Goal: Task Accomplishment & Management: Complete application form

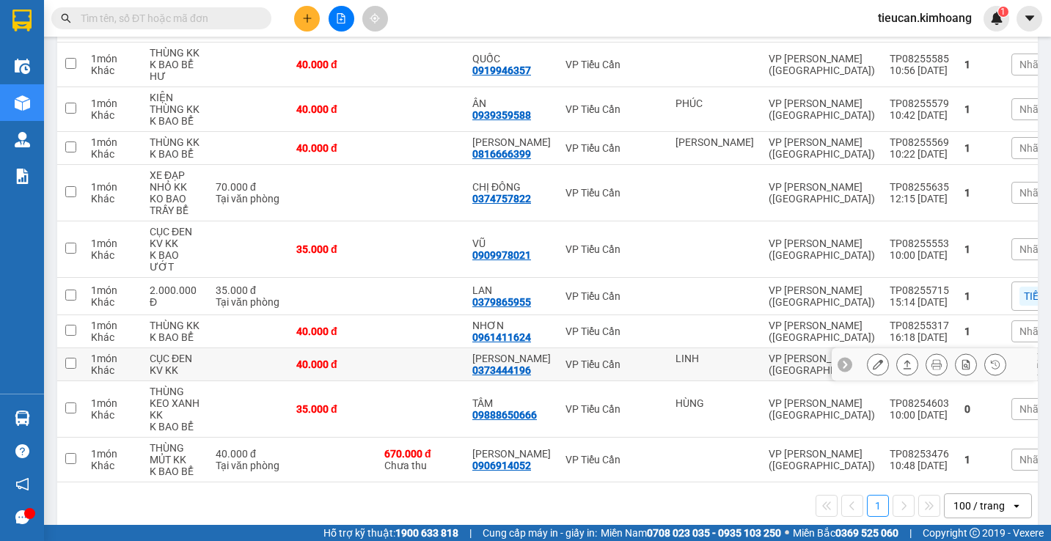
scroll to position [406, 0]
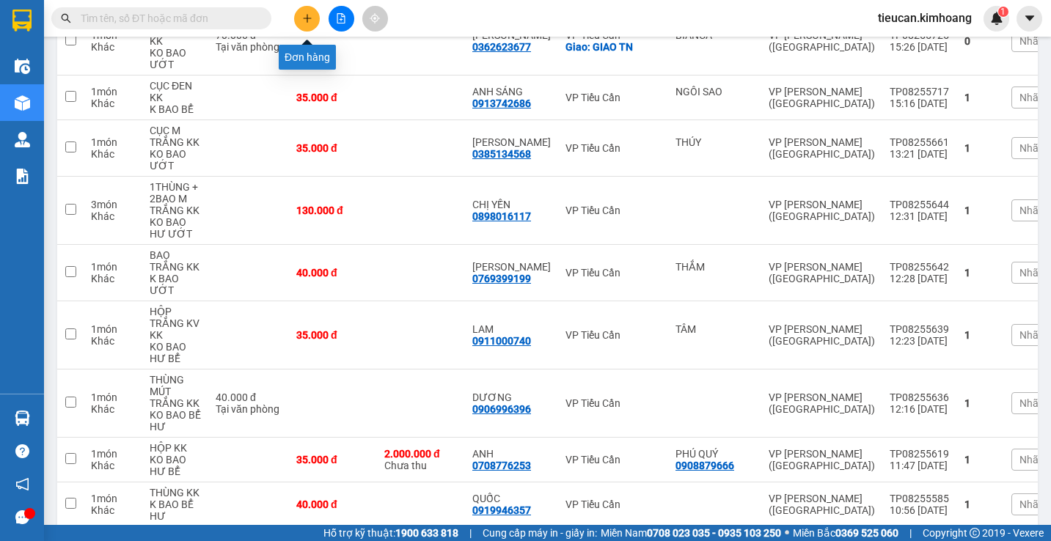
click at [304, 18] on icon "plus" at bounding box center [307, 18] width 10 height 10
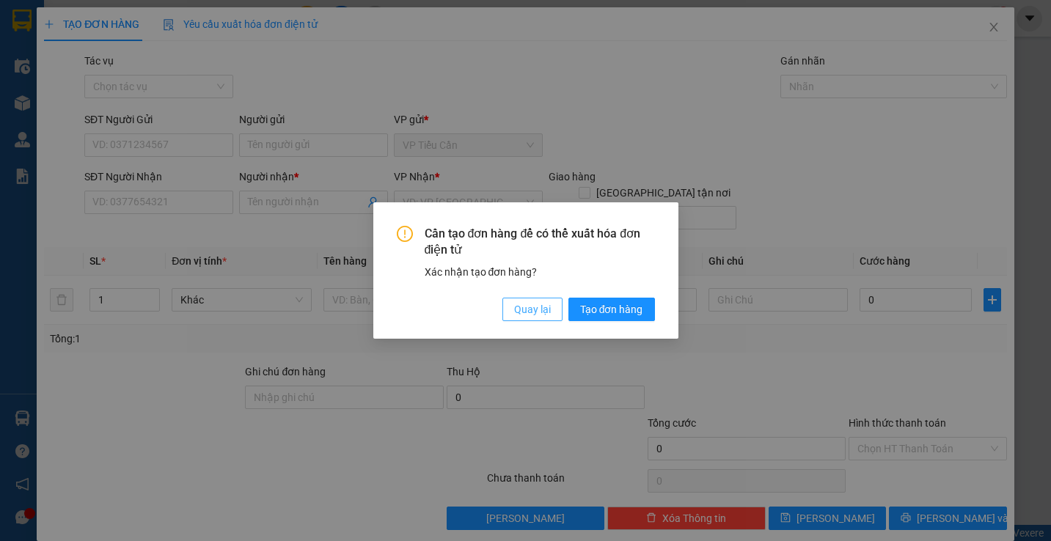
click at [546, 315] on span "Quay lại" at bounding box center [532, 309] width 37 height 16
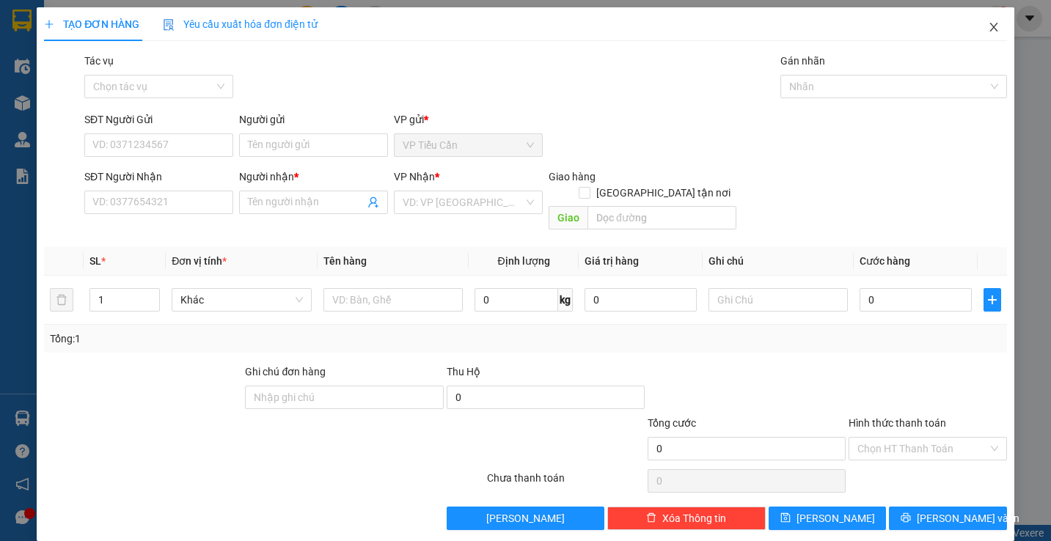
click at [989, 28] on icon "close" at bounding box center [993, 27] width 8 height 9
click at [983, 28] on div "tieucan.kimhoang 1" at bounding box center [937, 19] width 143 height 26
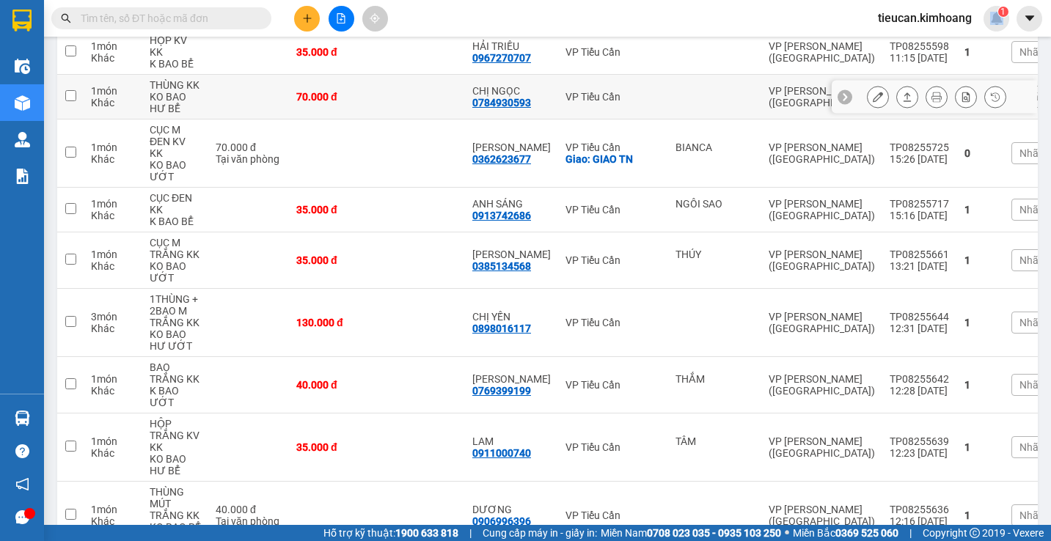
scroll to position [367, 0]
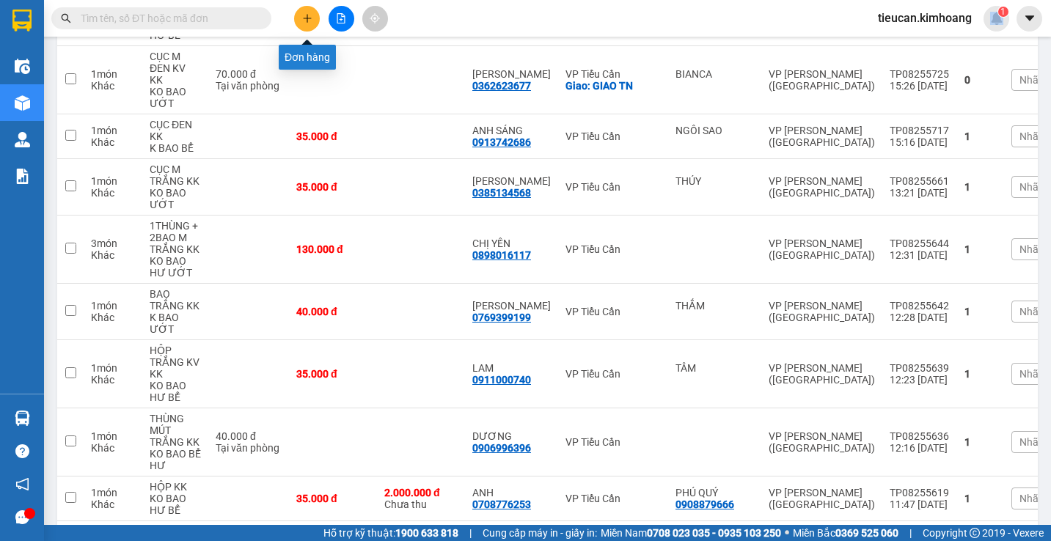
click at [308, 21] on icon "plus" at bounding box center [307, 18] width 10 height 10
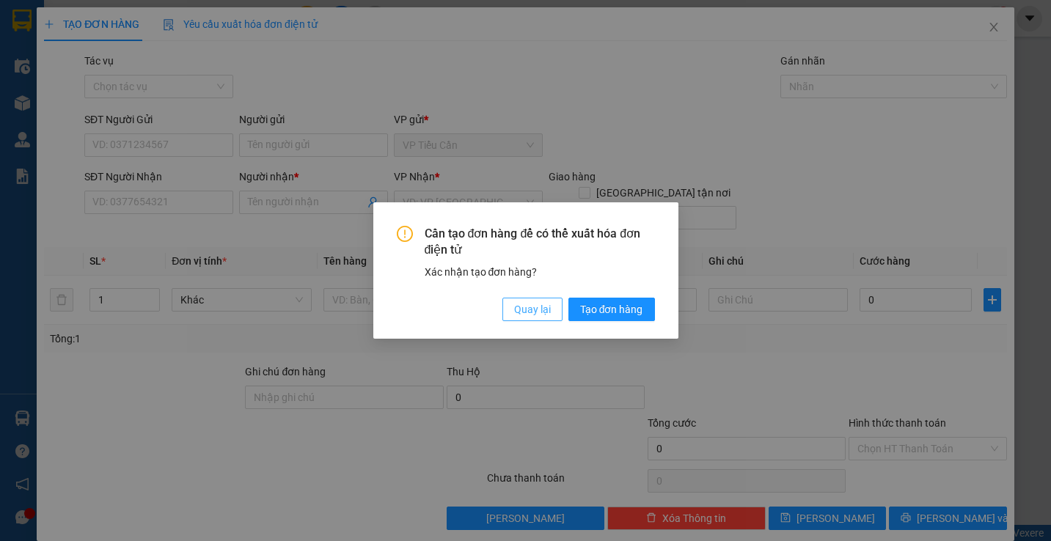
click at [538, 312] on span "Quay lại" at bounding box center [532, 309] width 37 height 16
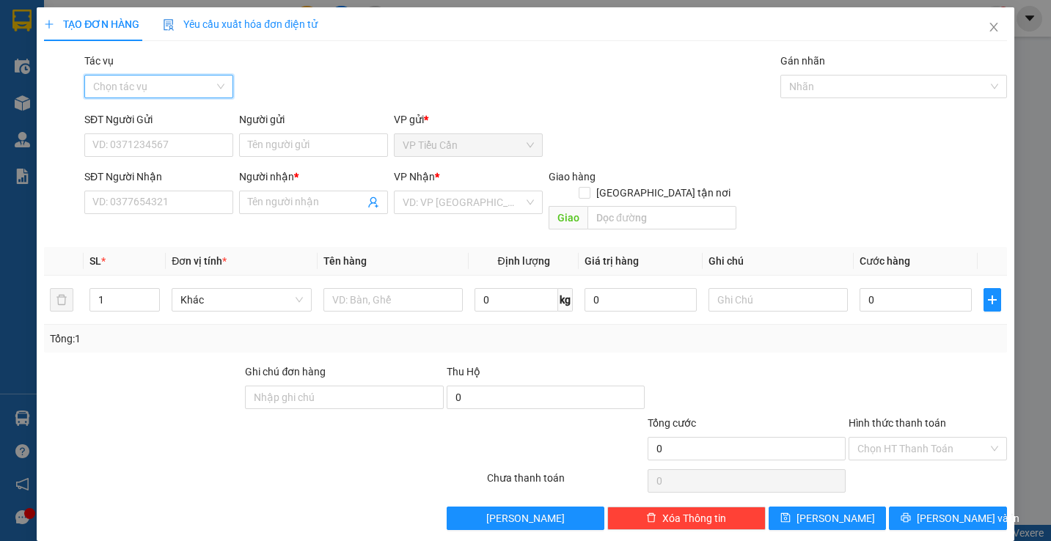
click at [210, 82] on input "Tác vụ" at bounding box center [153, 87] width 121 height 22
click at [191, 139] on div "Nhập hàng kho nhận" at bounding box center [157, 139] width 130 height 16
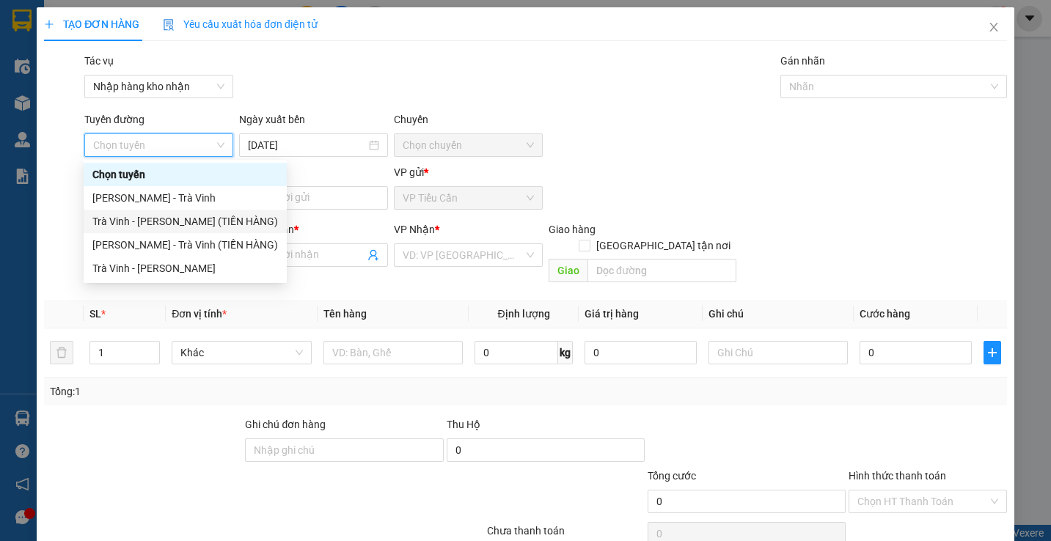
click at [169, 224] on div "Trà Vinh - Hồ Chí Minh (TIỀN HÀNG)" at bounding box center [185, 221] width 186 height 16
click at [169, 224] on div "SĐT Người Nhận" at bounding box center [158, 229] width 149 height 16
click at [169, 243] on input "SĐT Người Nhận" at bounding box center [158, 254] width 149 height 23
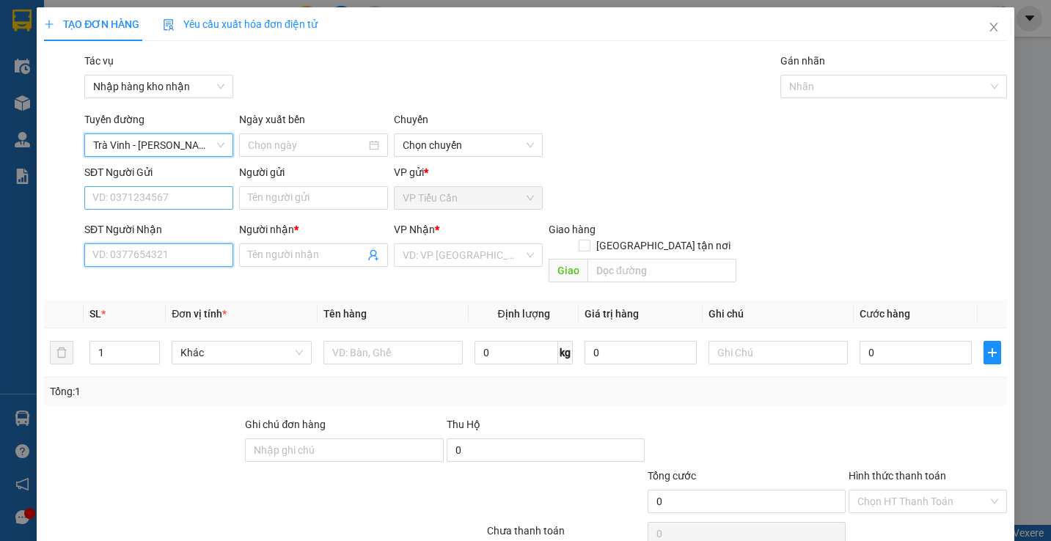
type input "15/08/2025"
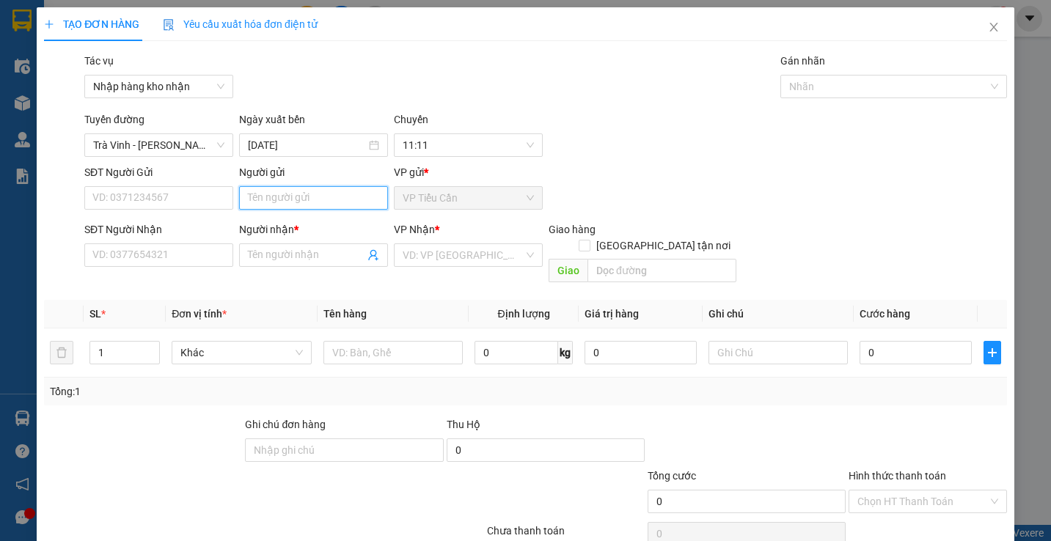
click at [277, 190] on input "Người gửi" at bounding box center [313, 197] width 149 height 23
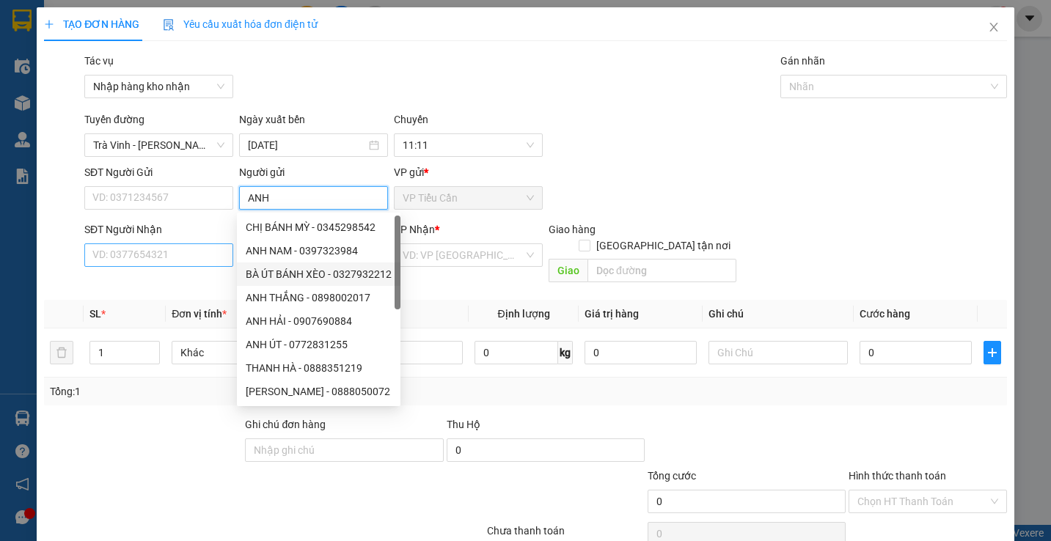
type input "ANH"
click at [199, 261] on input "SĐT Người Nhận" at bounding box center [158, 254] width 149 height 23
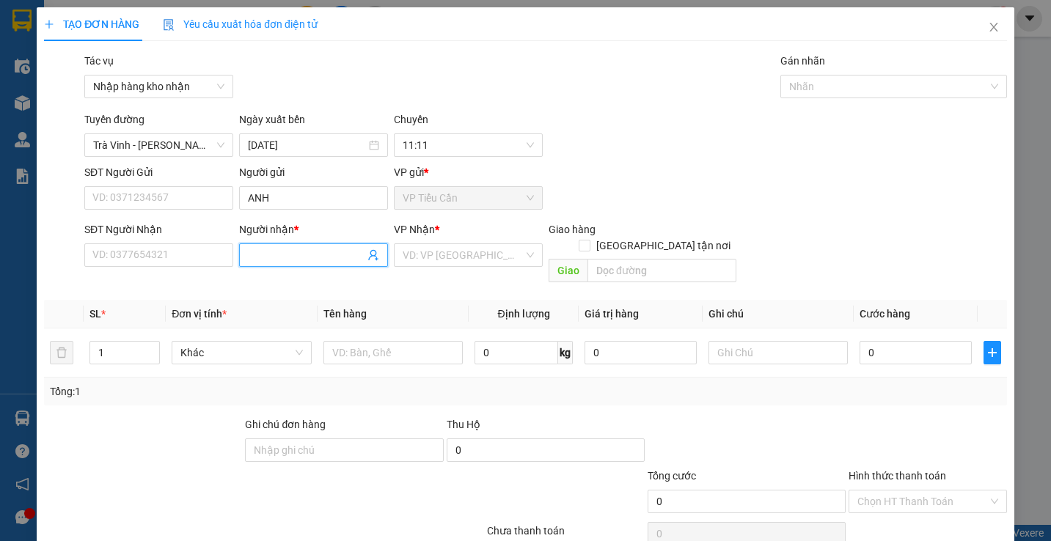
click at [254, 249] on input "Người nhận *" at bounding box center [306, 255] width 117 height 16
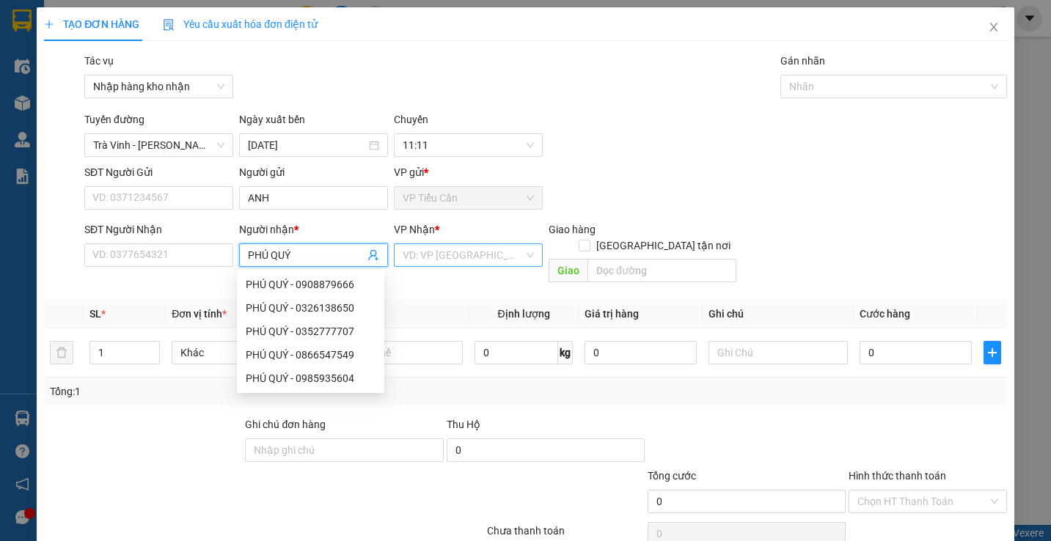
type input "PHÚ QUÝ"
click at [433, 262] on input "search" at bounding box center [463, 255] width 121 height 22
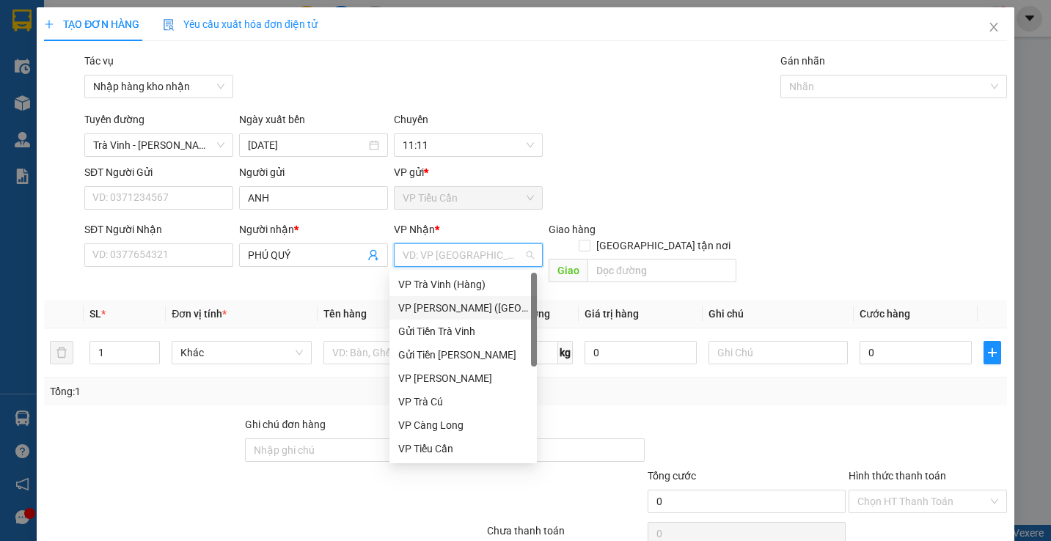
click at [447, 304] on div "VP [PERSON_NAME] ([GEOGRAPHIC_DATA])" at bounding box center [463, 308] width 130 height 16
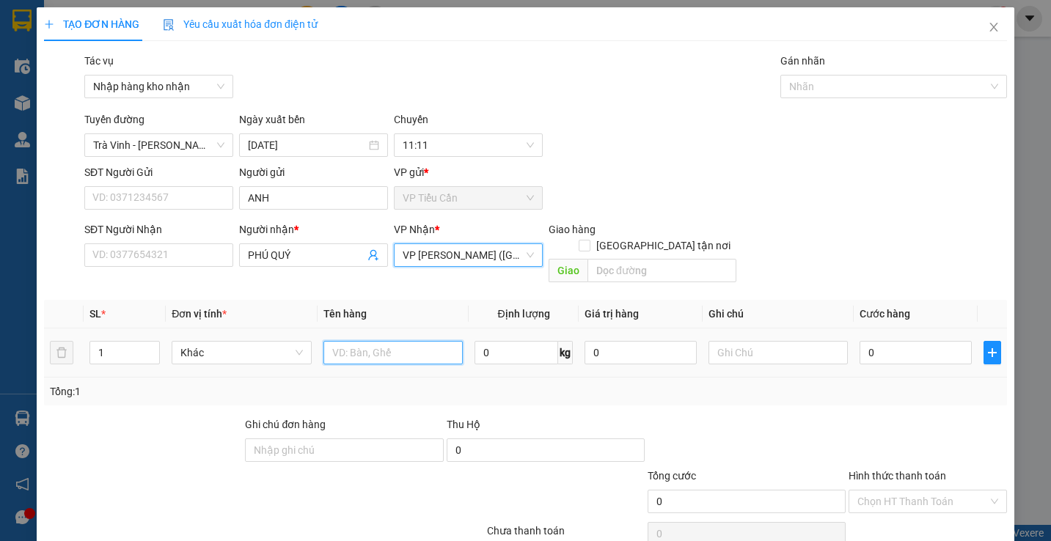
click at [351, 343] on input "text" at bounding box center [392, 352] width 139 height 23
type input "TIỀN THU HỘ 2.000.000"
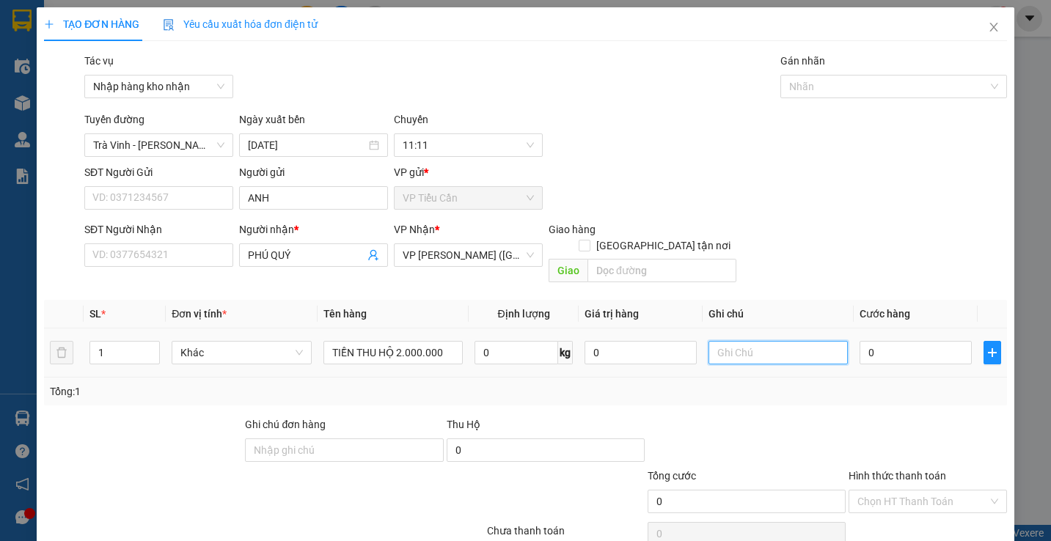
click at [708, 341] on input "text" at bounding box center [777, 352] width 139 height 23
click at [818, 84] on div at bounding box center [886, 87] width 204 height 18
type input "55619"
click at [818, 84] on div at bounding box center [886, 87] width 204 height 18
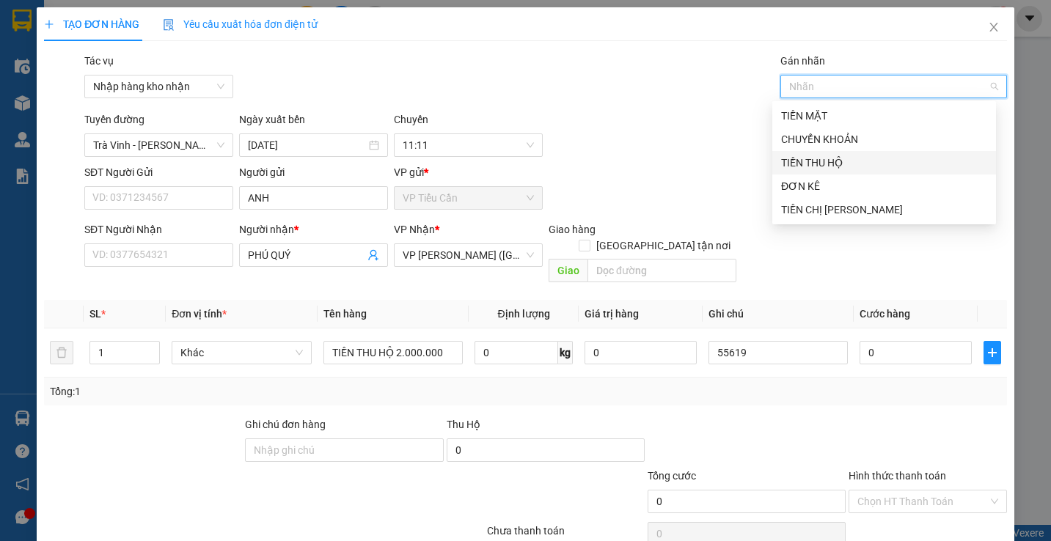
click at [823, 155] on div "TIỀN THU HỘ" at bounding box center [884, 163] width 206 height 16
click at [838, 159] on div "TIỀN THU HỘ" at bounding box center [884, 163] width 206 height 16
click at [842, 164] on div "TIỀN THU HỘ" at bounding box center [884, 163] width 206 height 16
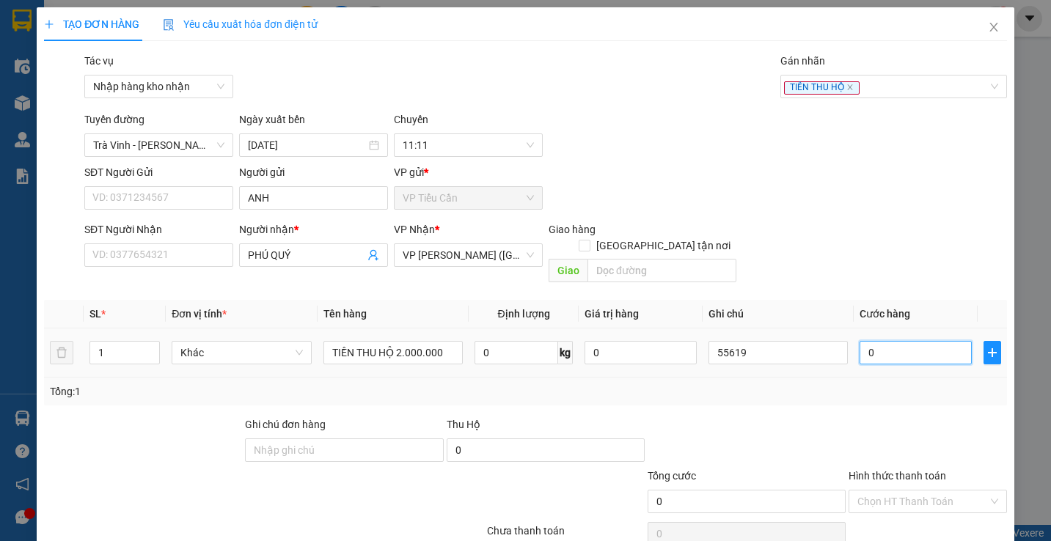
click at [860, 341] on input "0" at bounding box center [916, 352] width 112 height 23
type input "3"
type input "30"
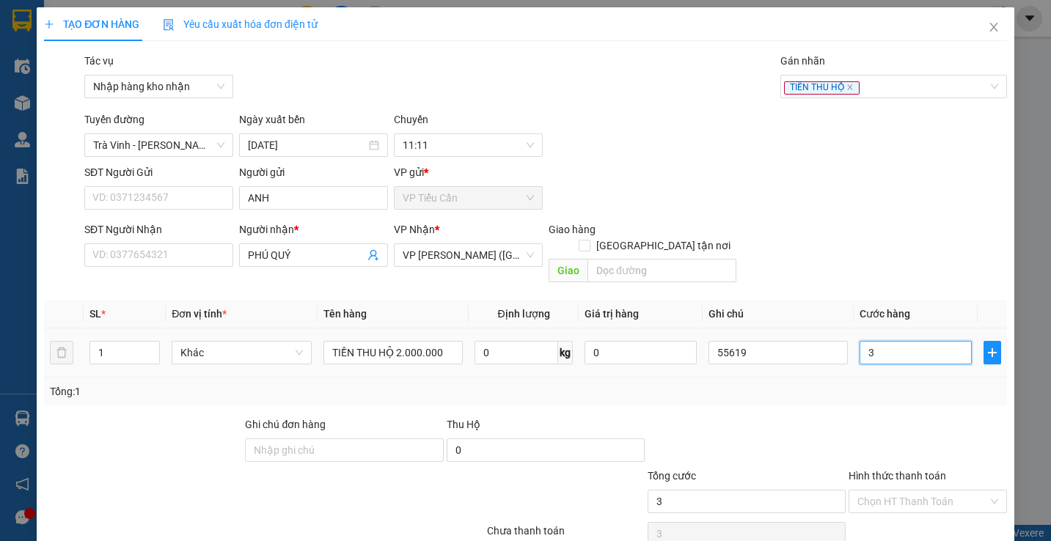
type input "30"
type input "30.000"
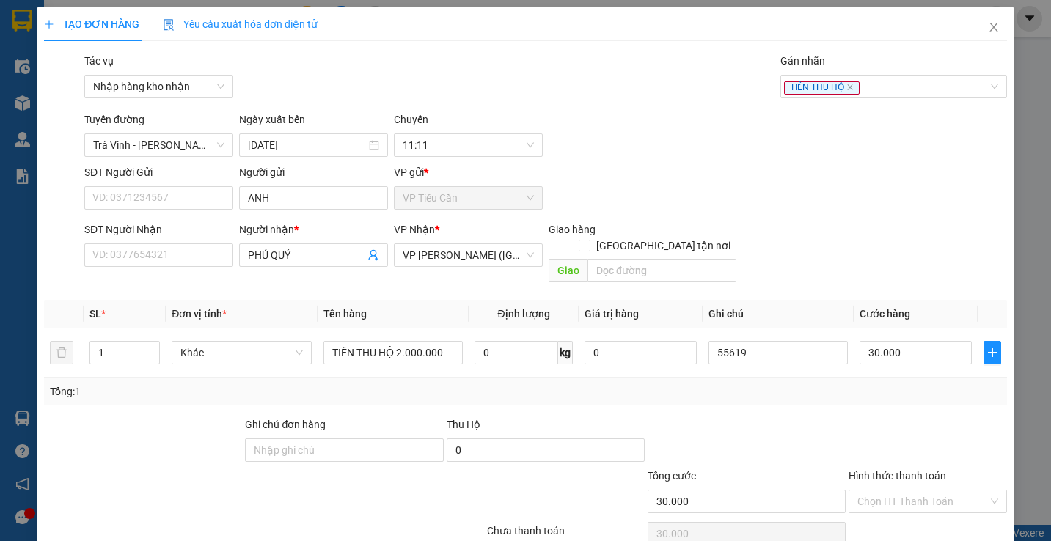
click at [815, 417] on div at bounding box center [746, 442] width 201 height 51
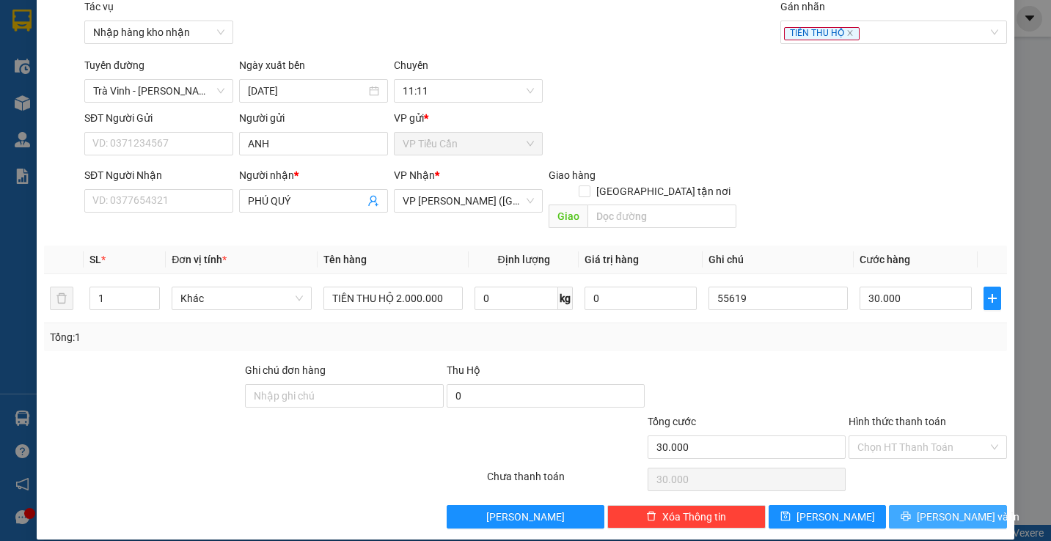
click at [911, 512] on icon "printer" at bounding box center [906, 517] width 10 height 10
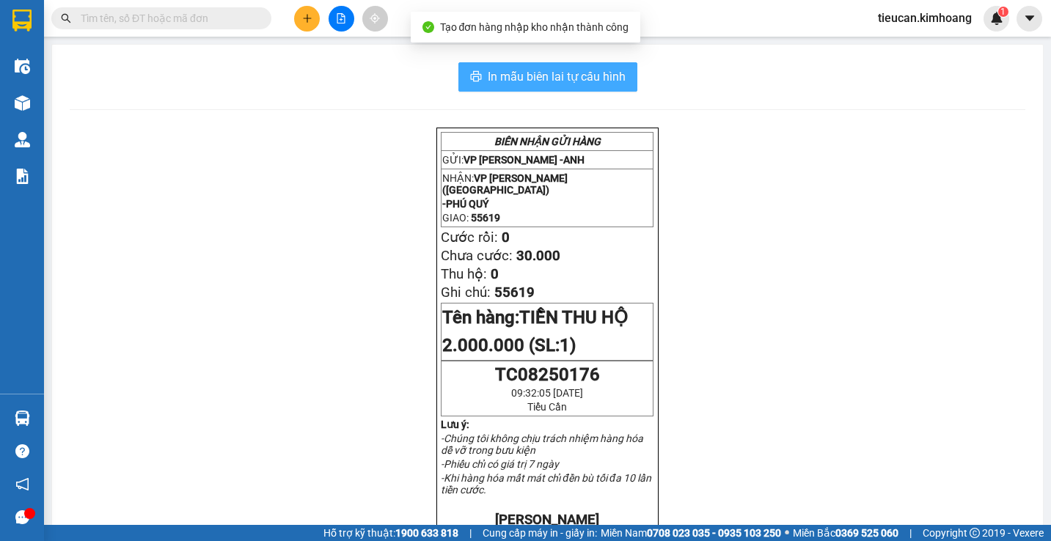
click at [532, 70] on span "In mẫu biên lai tự cấu hình" at bounding box center [557, 76] width 138 height 18
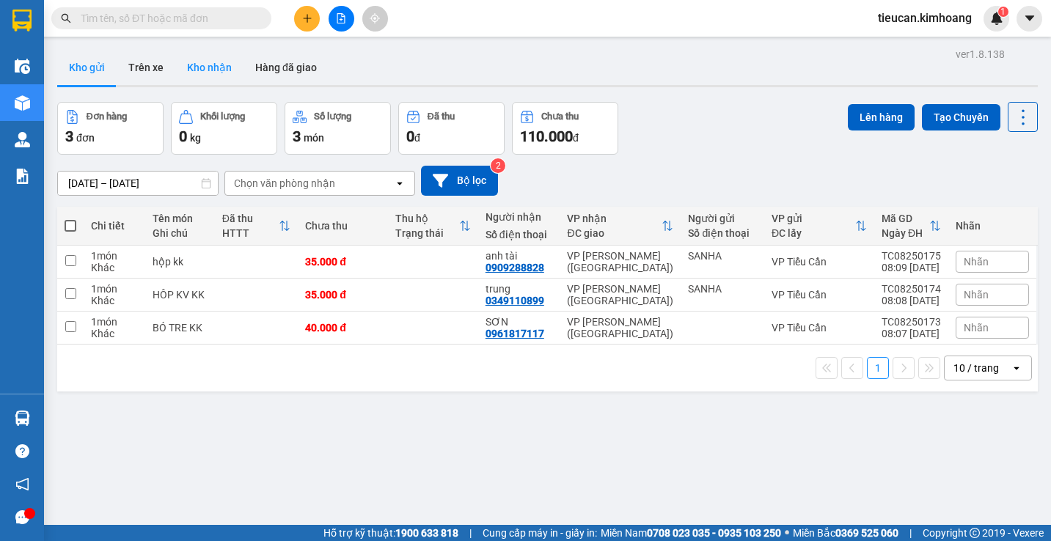
click at [206, 67] on button "Kho nhận" at bounding box center [209, 67] width 68 height 35
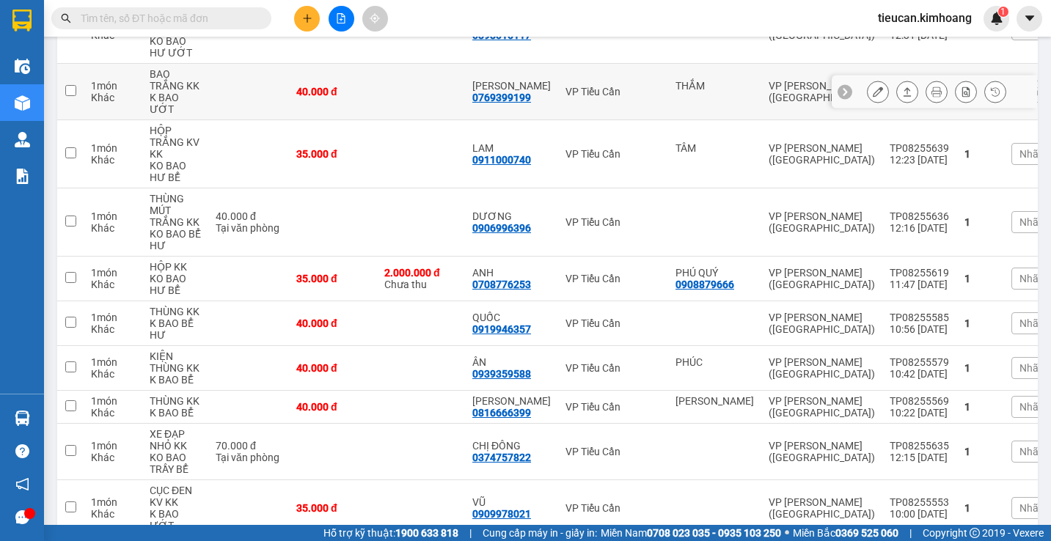
scroll to position [660, 0]
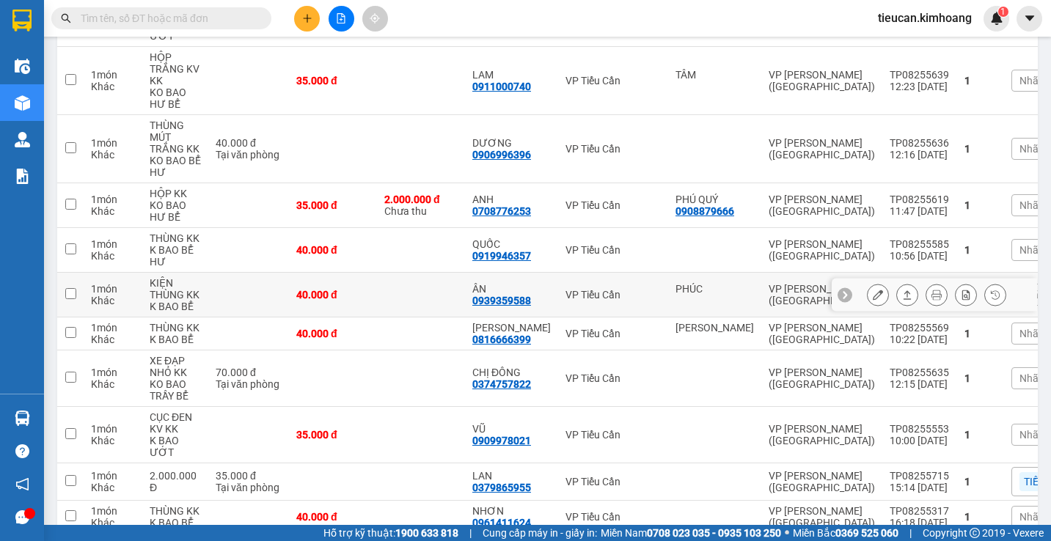
click at [873, 290] on icon at bounding box center [878, 295] width 10 height 10
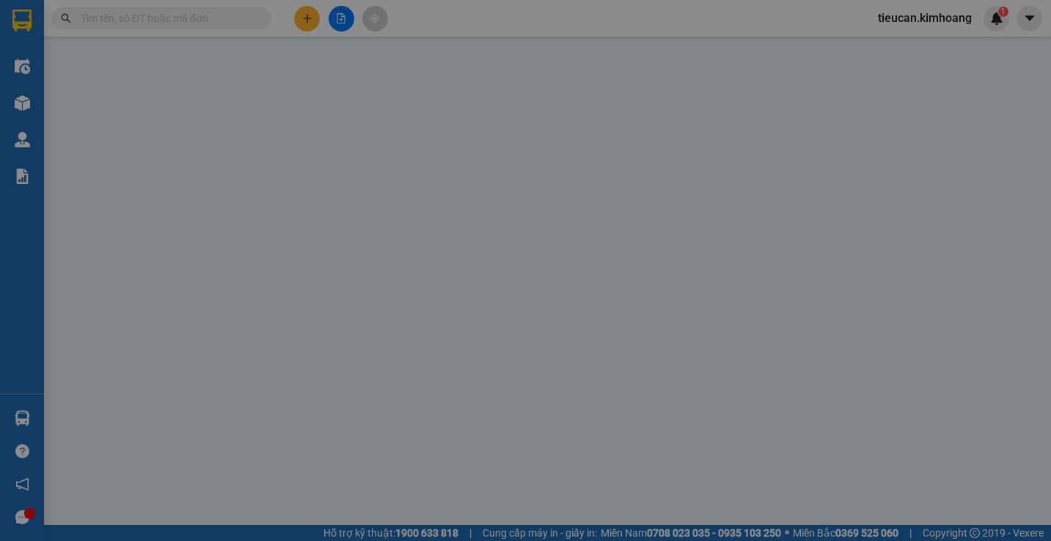
type input "PHÚC"
type input "0939359588"
type input "ÂN"
type input "40.000"
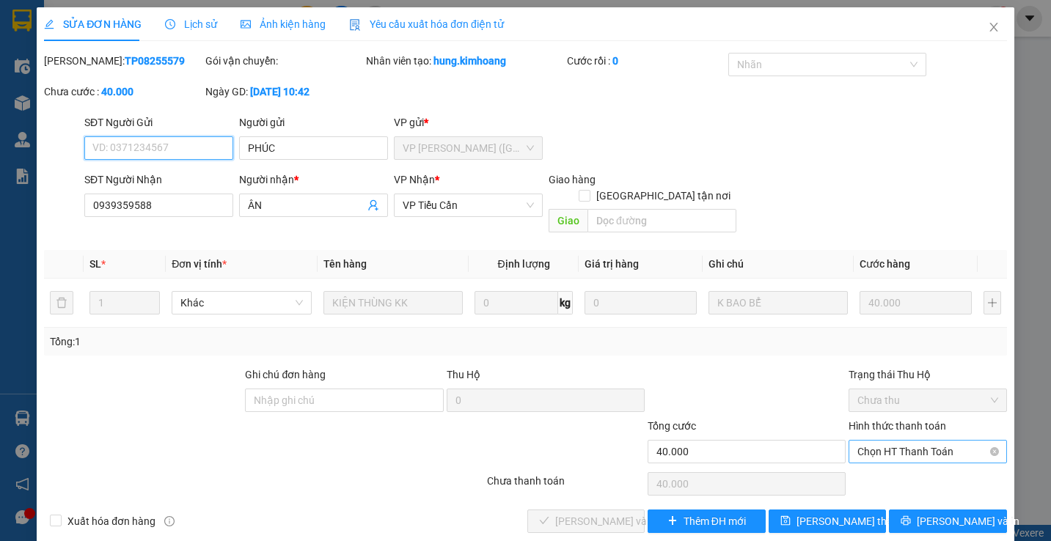
click at [895, 441] on span "Chọn HT Thanh Toán" at bounding box center [927, 452] width 140 height 22
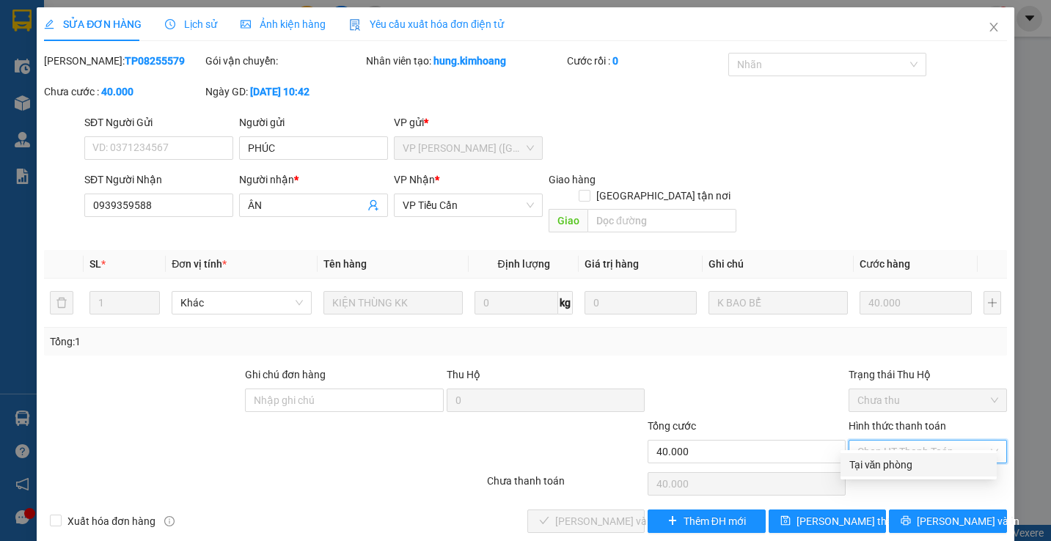
click at [878, 469] on div "Tại văn phòng" at bounding box center [918, 465] width 139 height 16
type input "0"
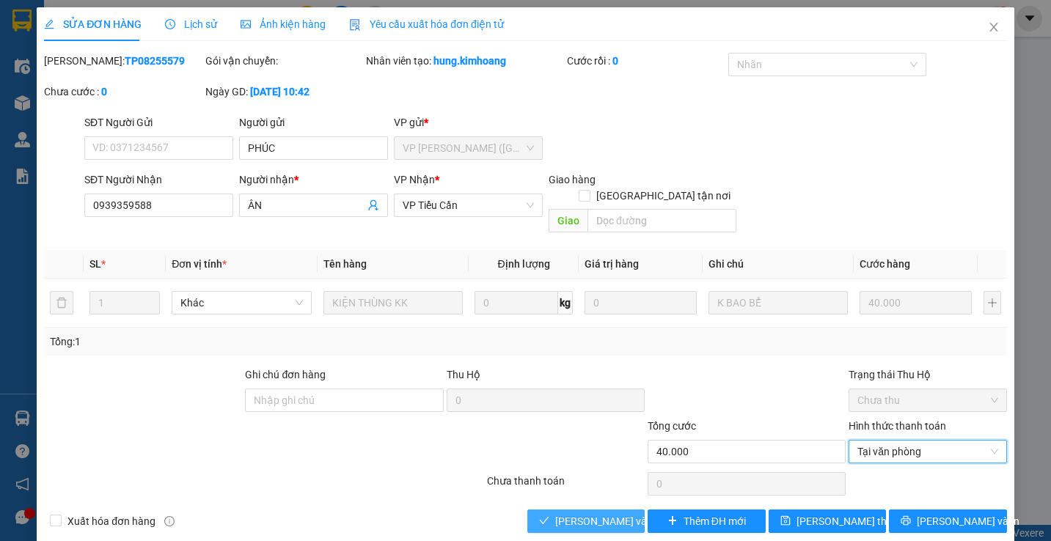
click at [571, 513] on span "[PERSON_NAME] và Giao hàng" at bounding box center [625, 521] width 141 height 16
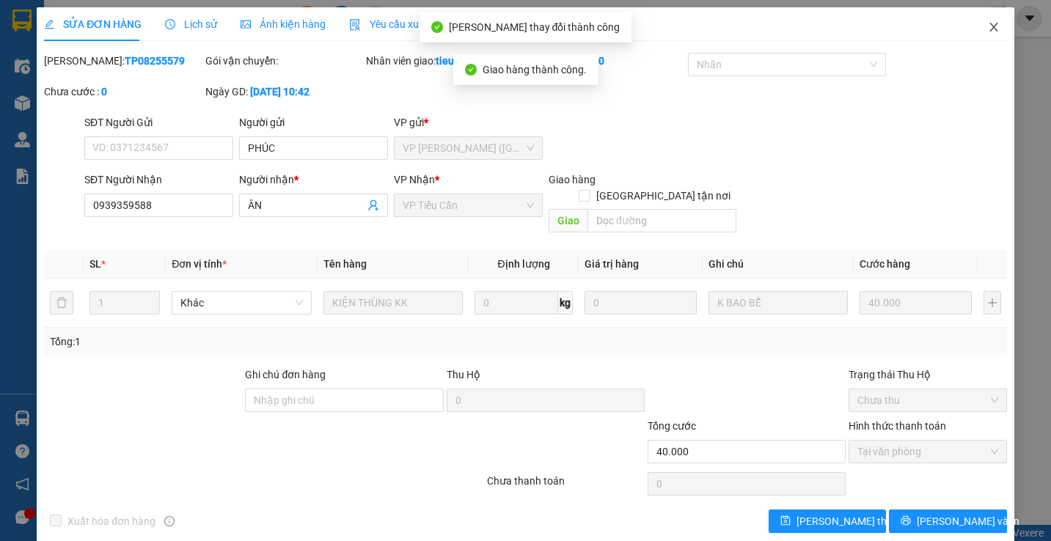
click at [988, 28] on icon "close" at bounding box center [994, 27] width 12 height 12
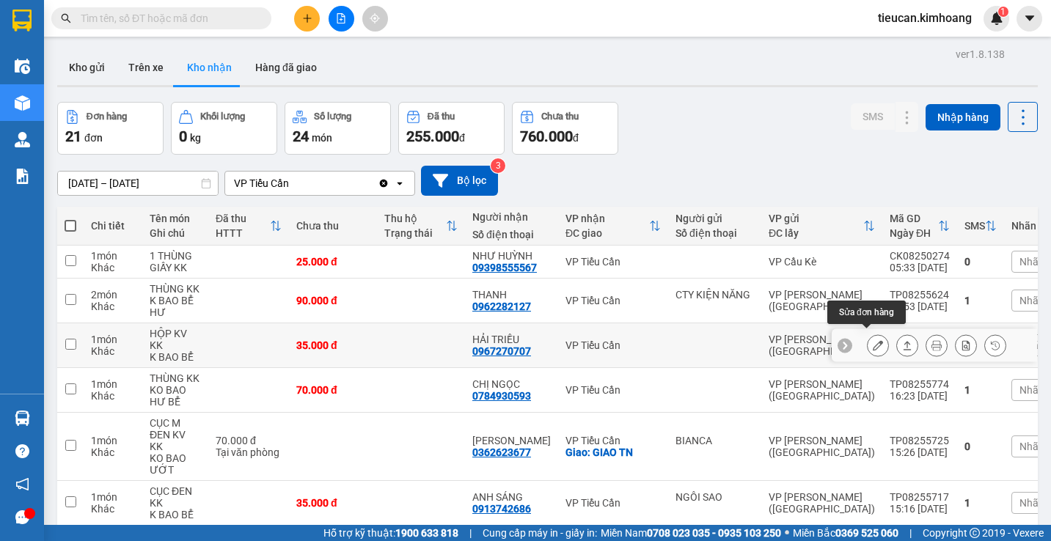
click at [873, 340] on icon at bounding box center [878, 345] width 10 height 10
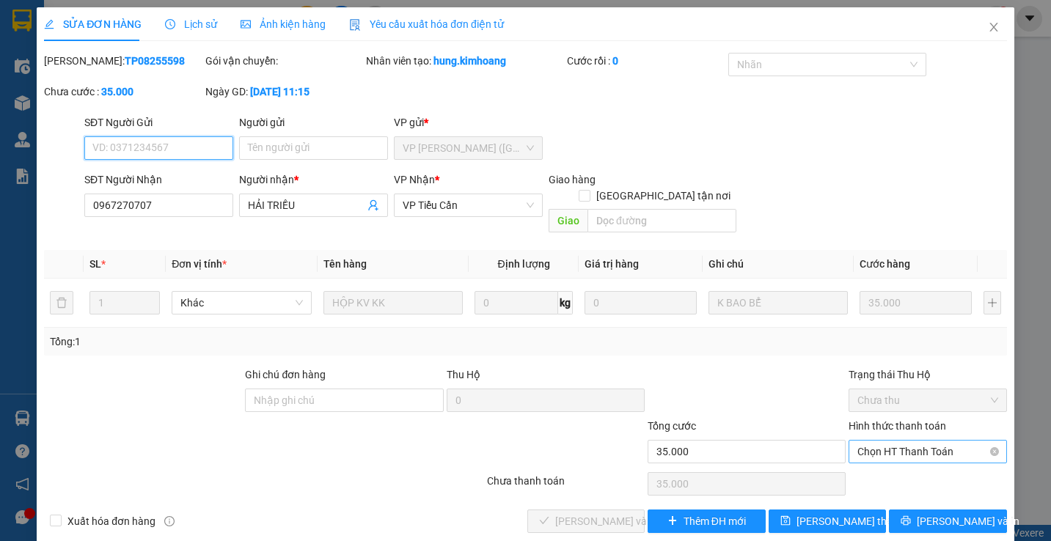
click at [890, 441] on span "Chọn HT Thanh Toán" at bounding box center [927, 452] width 140 height 22
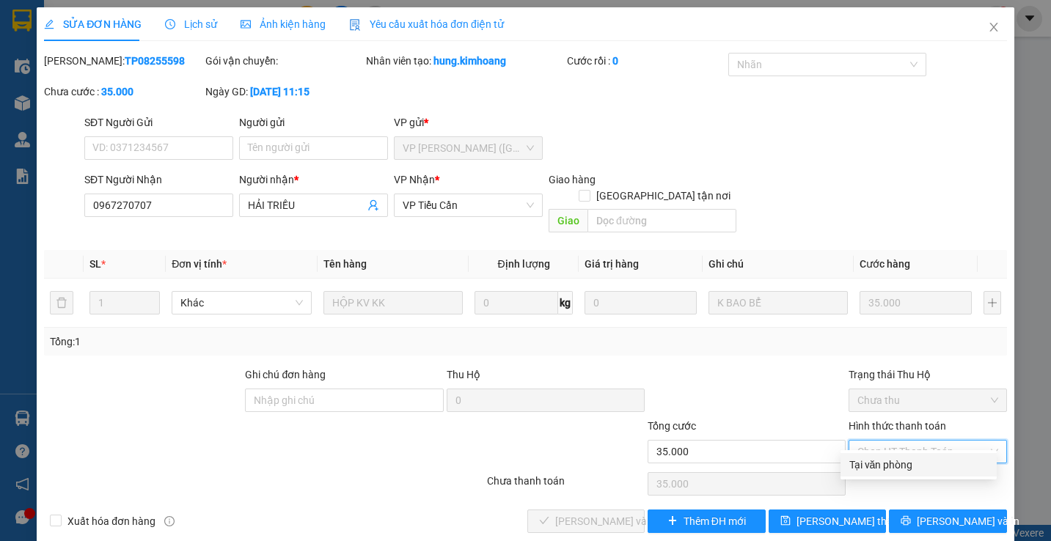
click at [877, 458] on div "Tại văn phòng" at bounding box center [918, 465] width 139 height 16
type input "0"
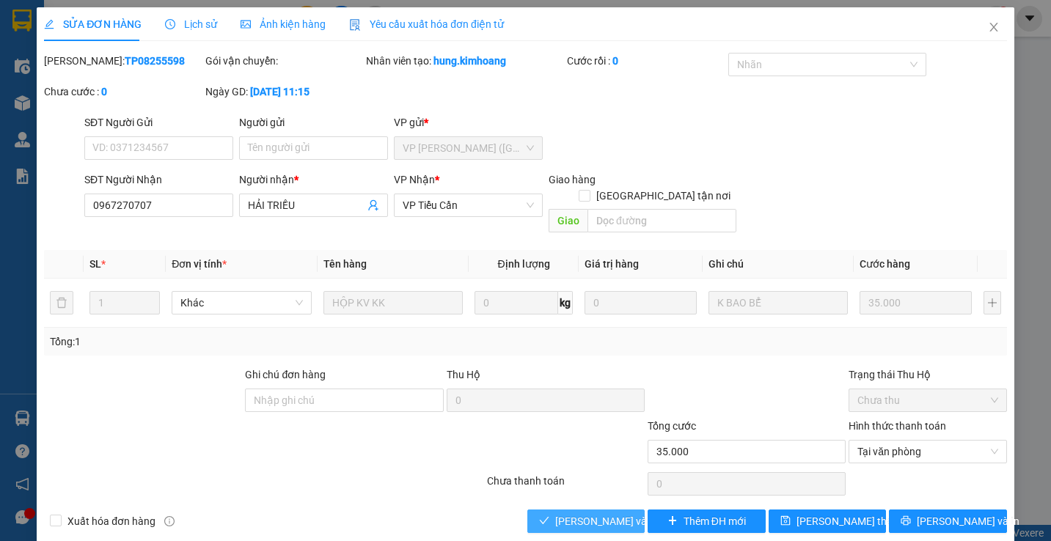
click at [582, 513] on span "[PERSON_NAME] và Giao hàng" at bounding box center [625, 521] width 141 height 16
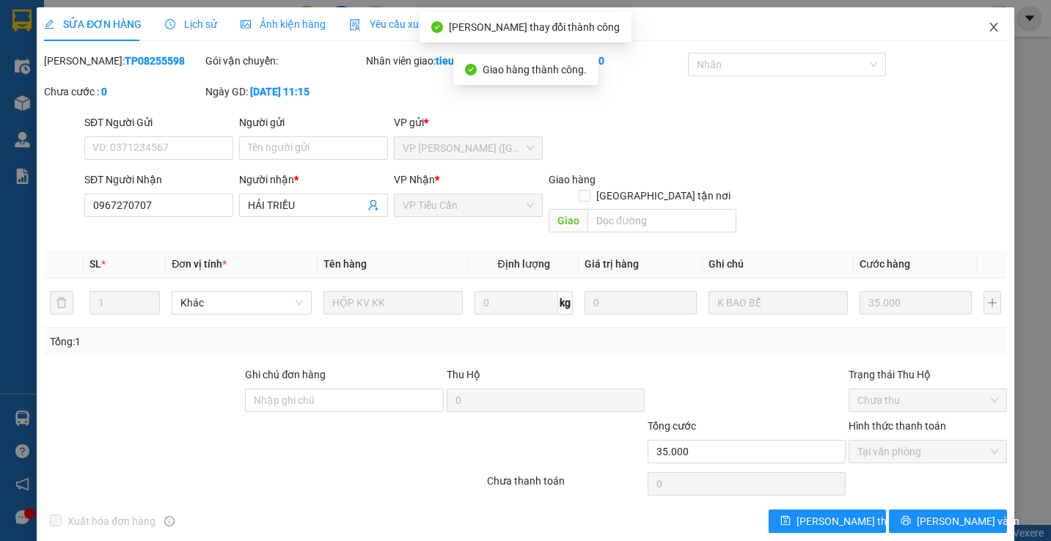
click at [978, 34] on span "Close" at bounding box center [993, 27] width 41 height 41
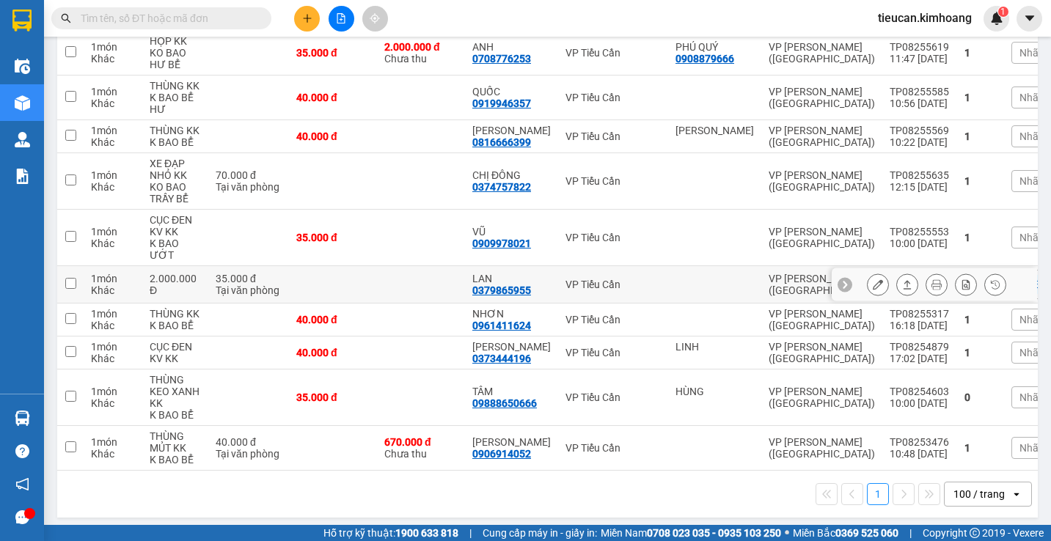
scroll to position [621, 0]
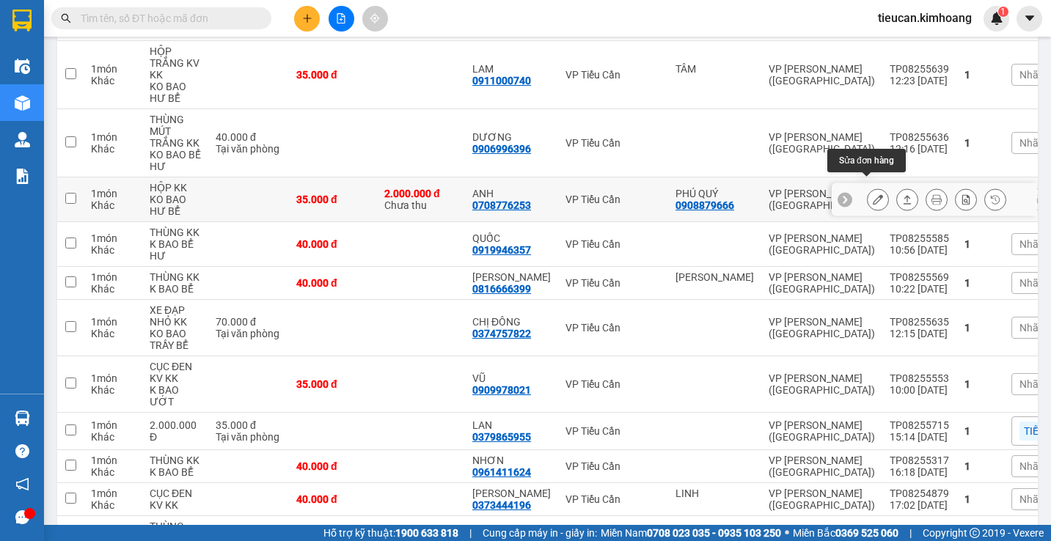
click at [873, 187] on button at bounding box center [878, 200] width 21 height 26
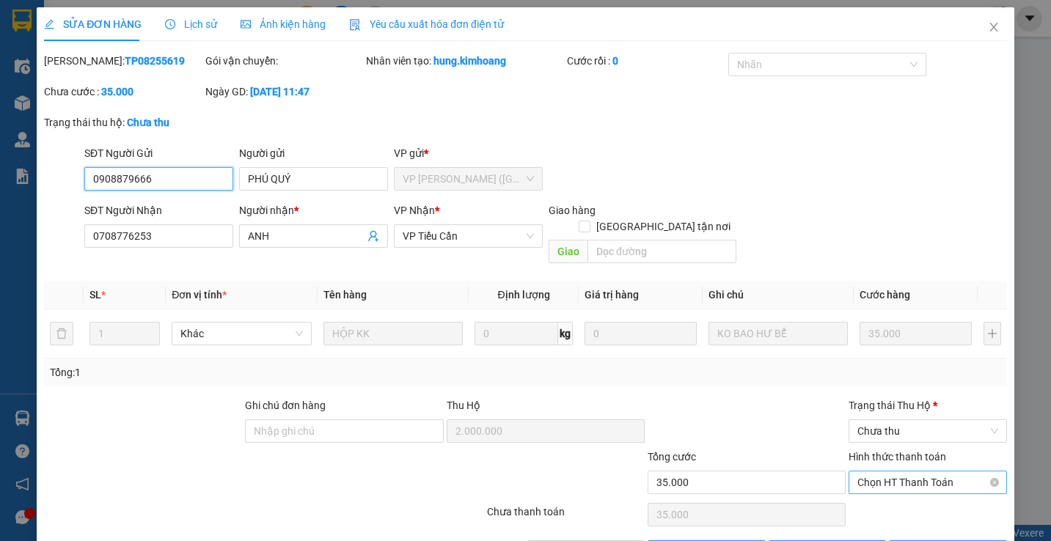
click at [890, 472] on span "Chọn HT Thanh Toán" at bounding box center [927, 483] width 140 height 22
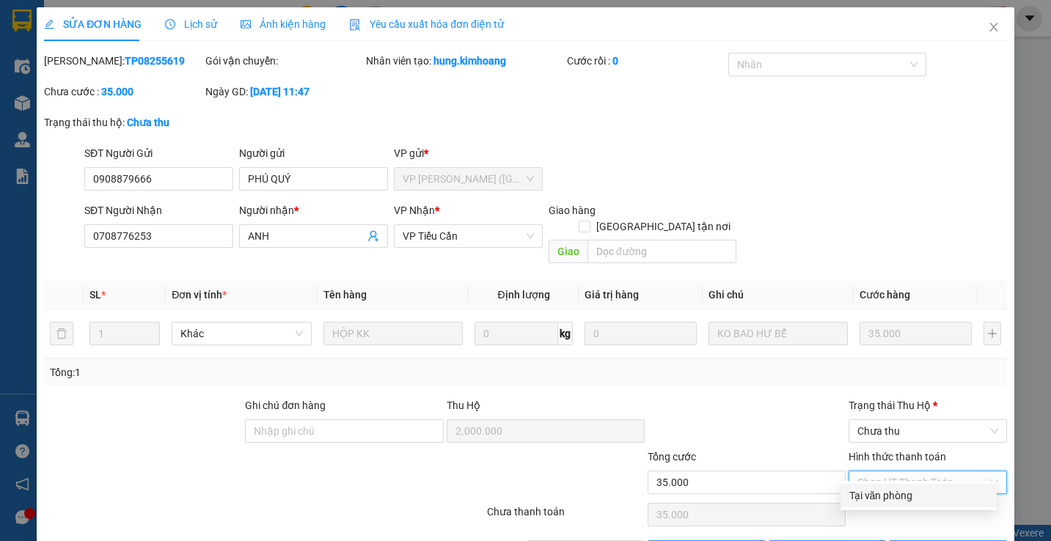
click at [862, 493] on div "Tại văn phòng" at bounding box center [918, 496] width 139 height 16
type input "0"
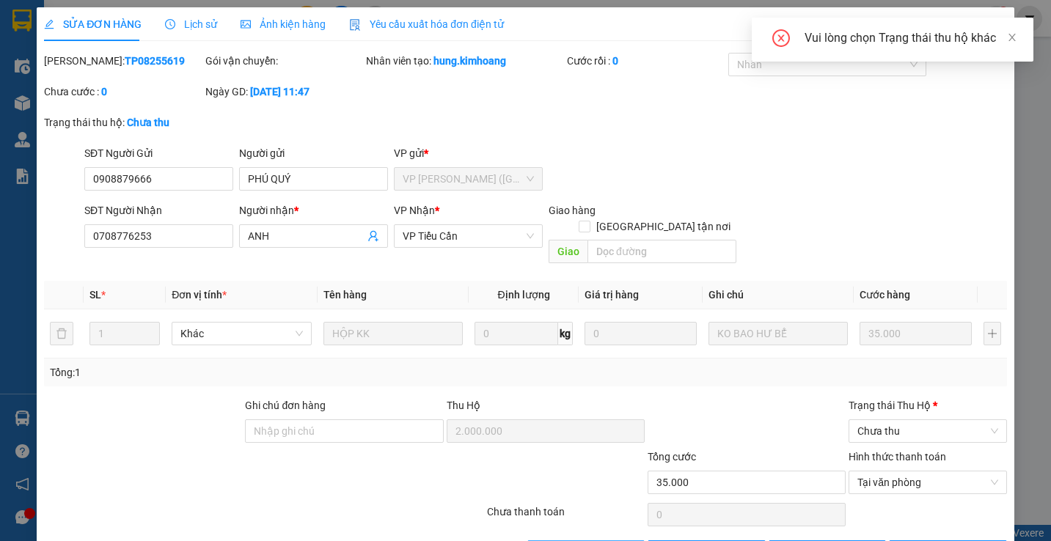
scroll to position [35, 0]
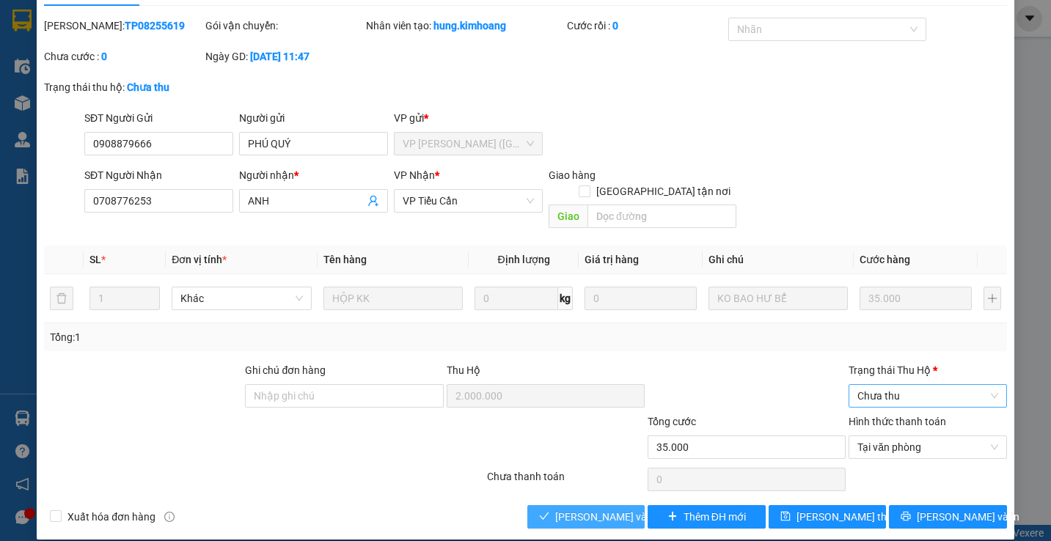
click at [887, 385] on span "Chưa thu" at bounding box center [927, 396] width 140 height 22
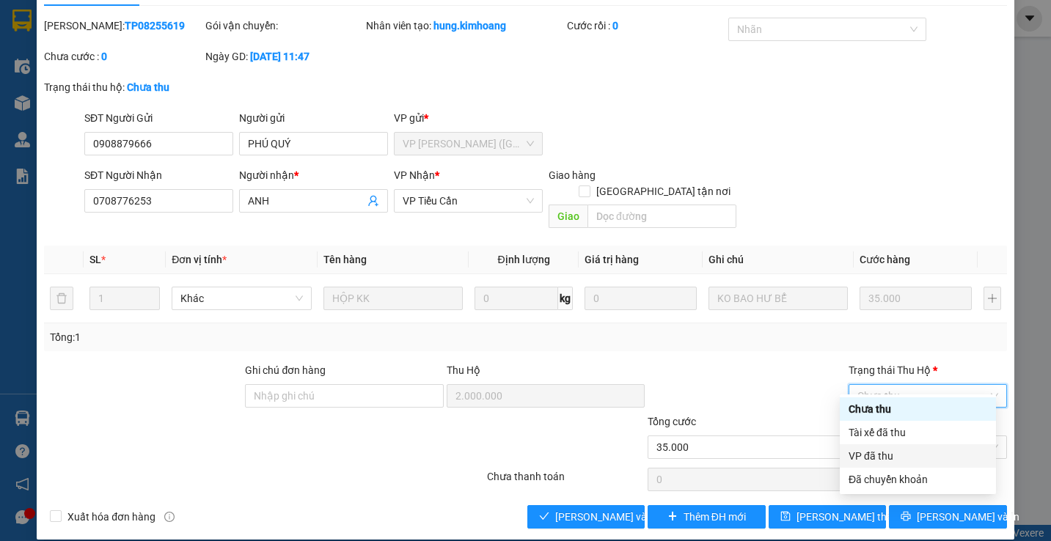
click at [891, 460] on div "VP đã thu" at bounding box center [918, 456] width 139 height 16
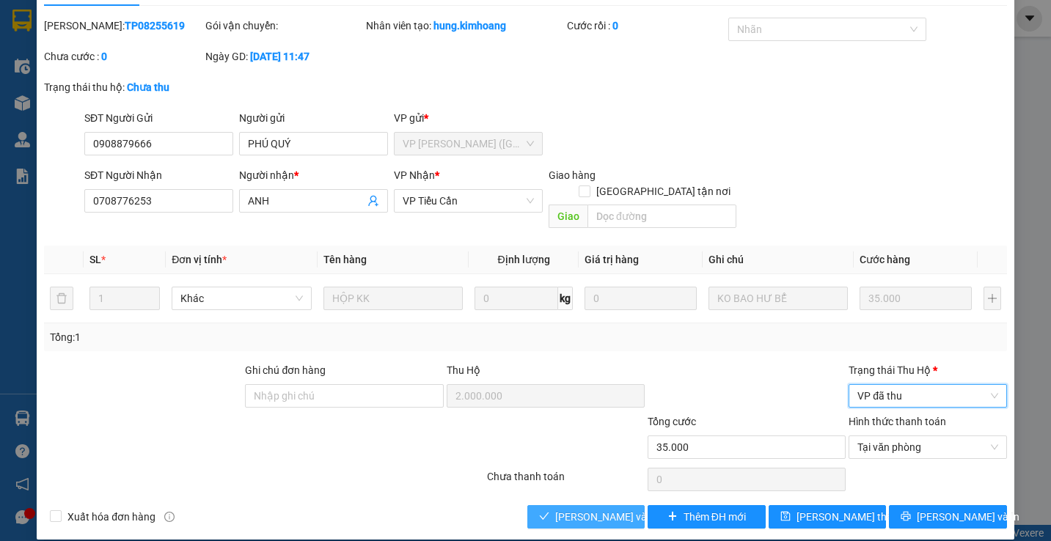
click at [612, 509] on span "[PERSON_NAME] và Giao hàng" at bounding box center [625, 517] width 141 height 16
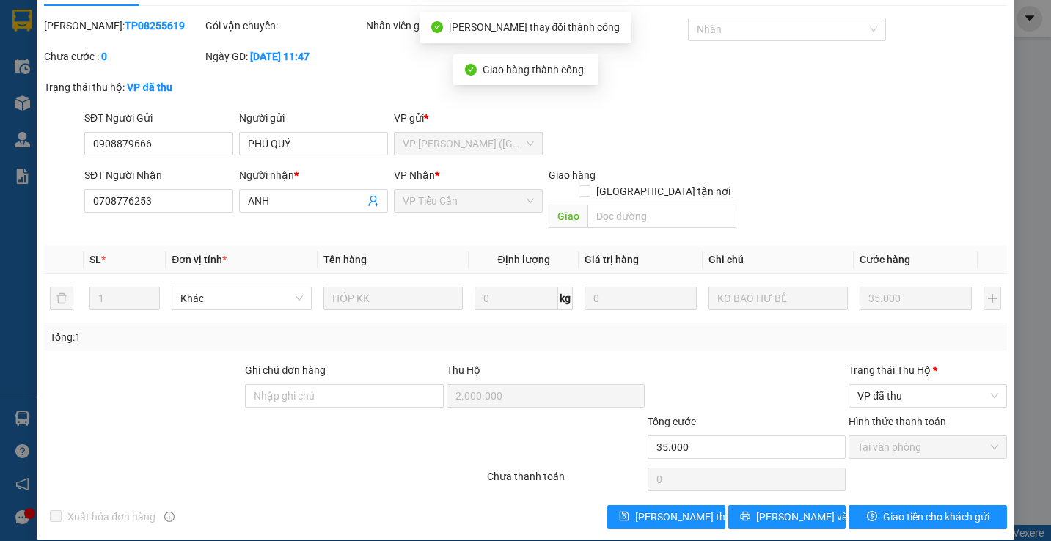
scroll to position [0, 0]
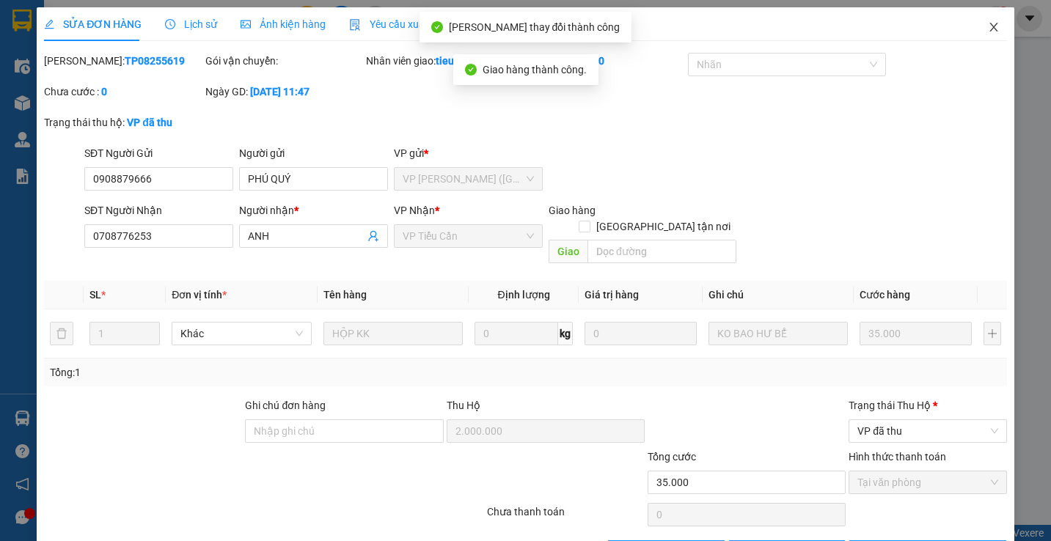
click at [988, 28] on icon "close" at bounding box center [994, 27] width 12 height 12
click at [984, 28] on div "tieucan.kimhoang 1" at bounding box center [937, 19] width 143 height 26
